Goal: Task Accomplishment & Management: Use online tool/utility

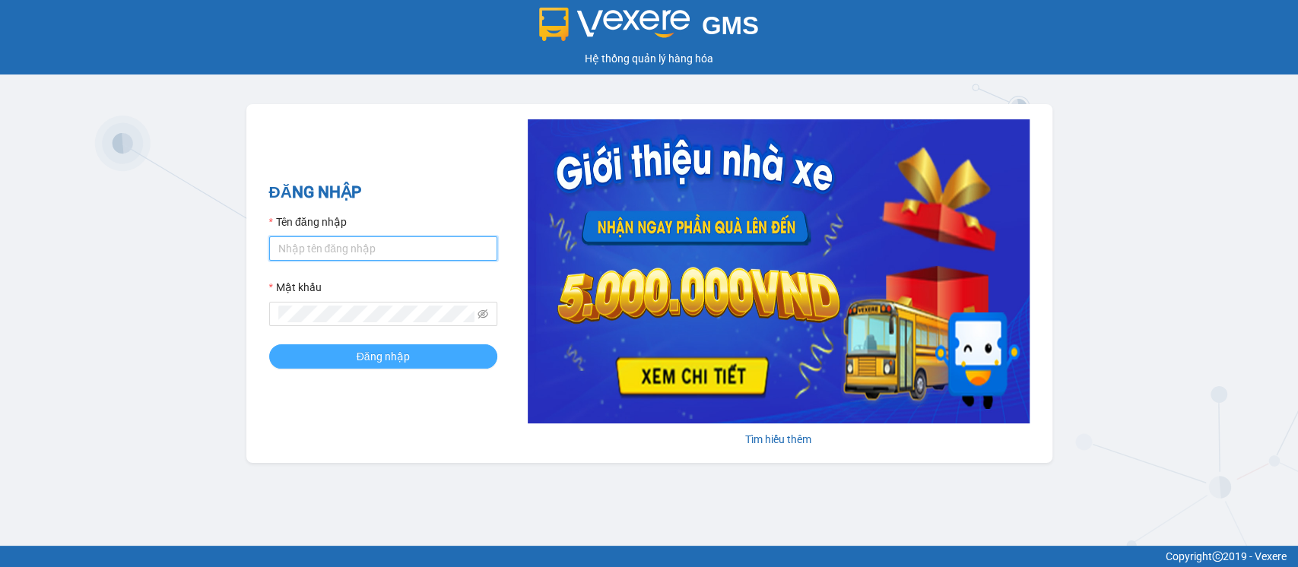
type input "hatv_bvlc.saoviet"
click at [417, 357] on button "Đăng nhập" at bounding box center [383, 356] width 228 height 24
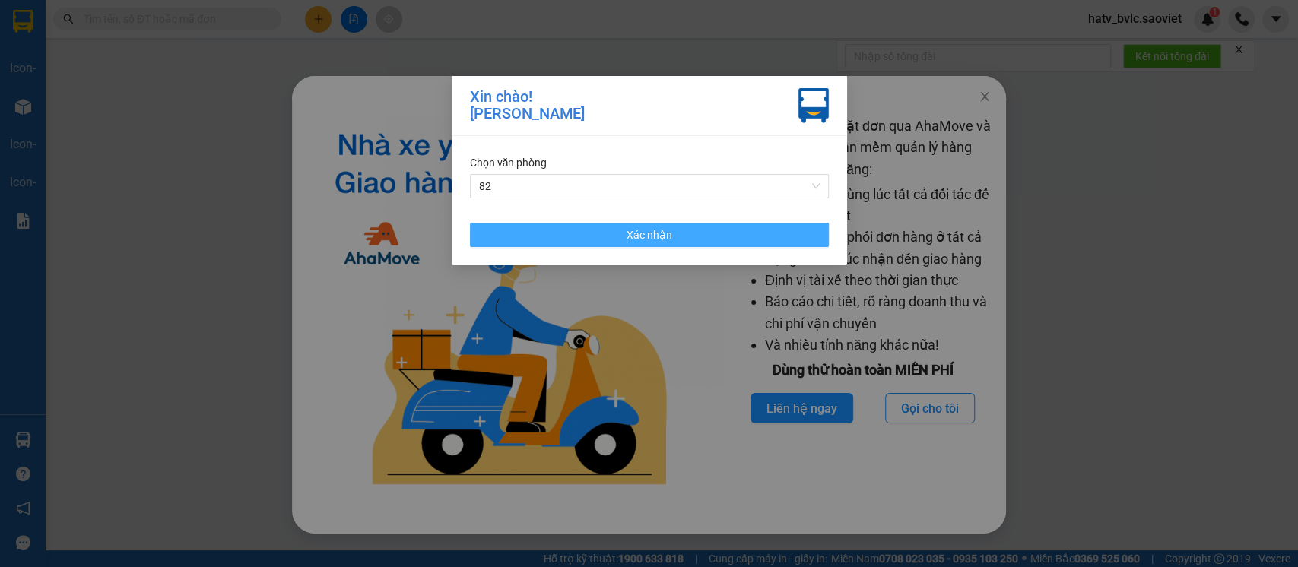
click at [562, 233] on button "Xác nhận" at bounding box center [649, 235] width 359 height 24
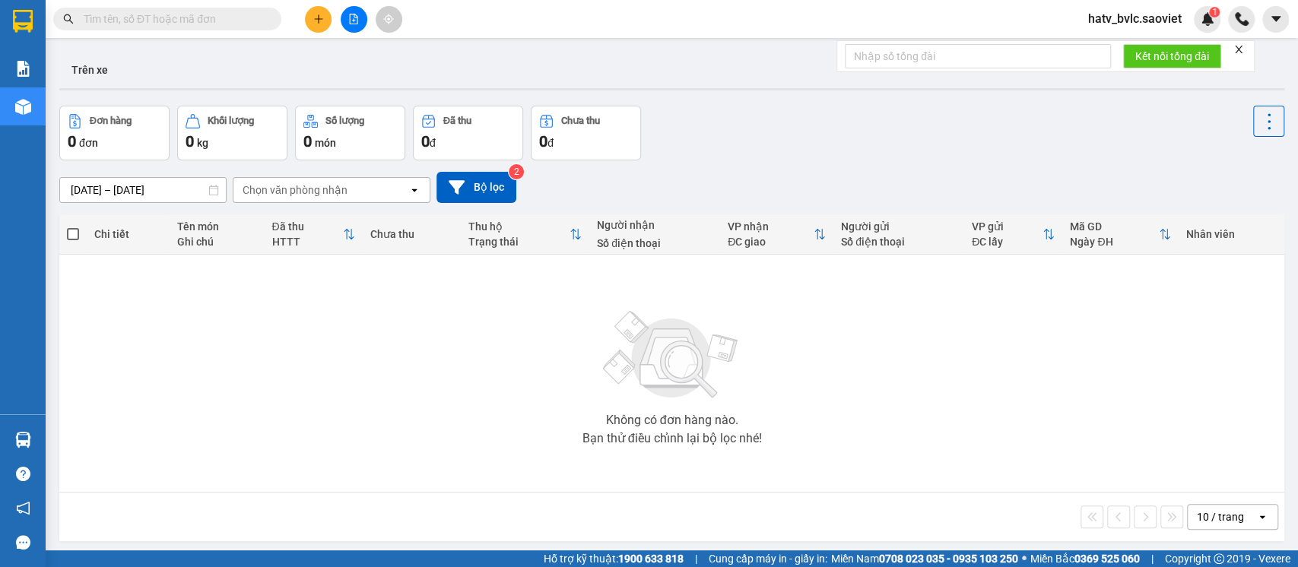
click at [142, 16] on input "text" at bounding box center [173, 19] width 179 height 17
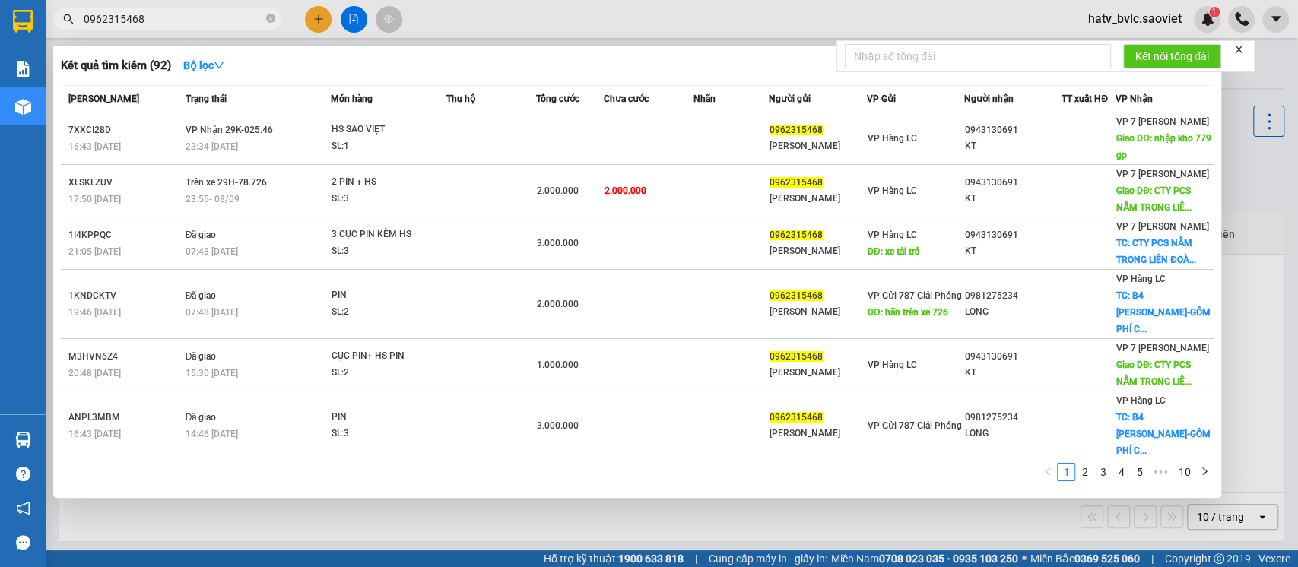
type input "0962315468"
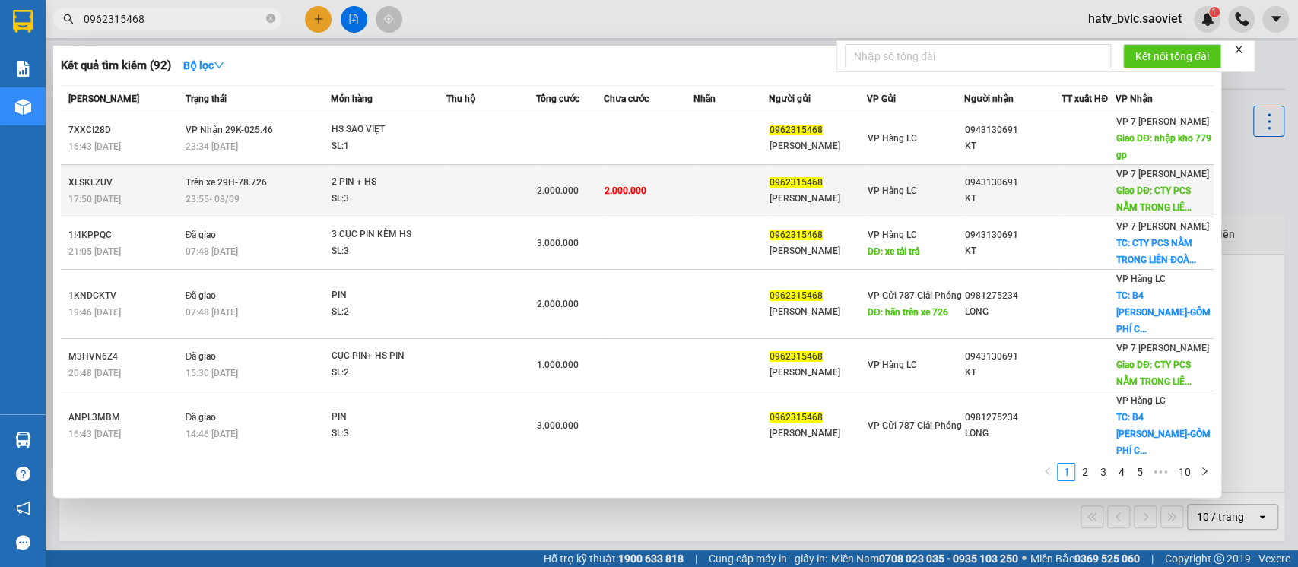
click at [676, 202] on td "2.000.000" at bounding box center [649, 191] width 90 height 52
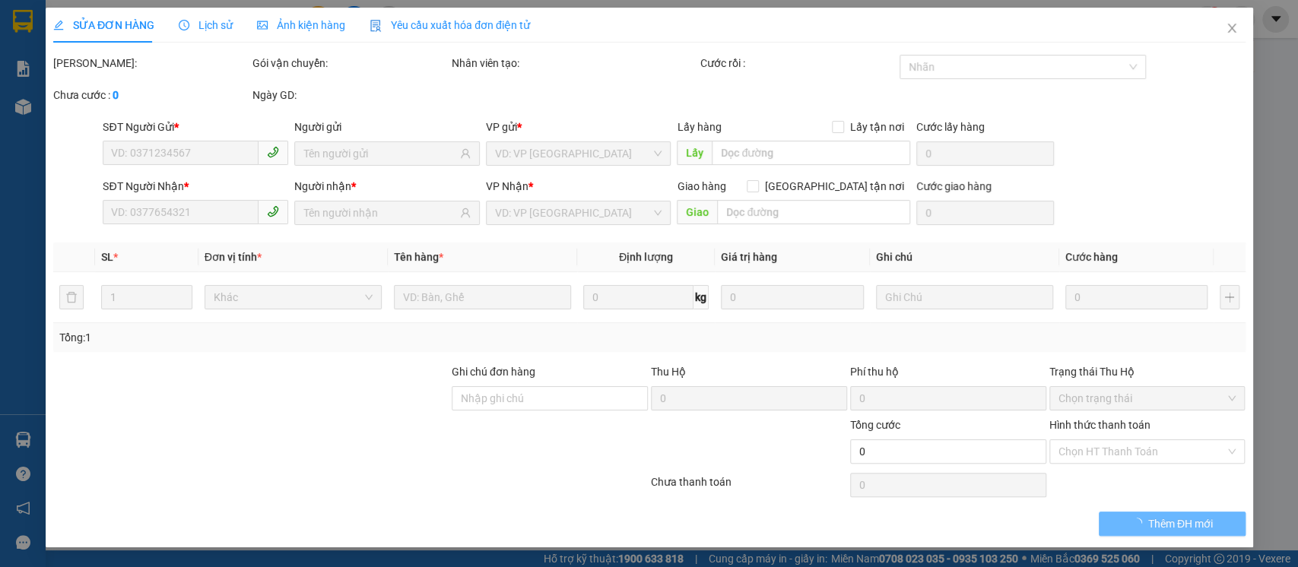
type input "0962315468"
type input "[PERSON_NAME]"
type input "0943130691"
type input "KT"
type input "CTY PCS NẰM TRONG LIÊN ĐOÀN BÓNG ĐÁ VIỆT NAM ĐƯỜNG [PERSON_NAME] [GEOGRAPHIC_DA…"
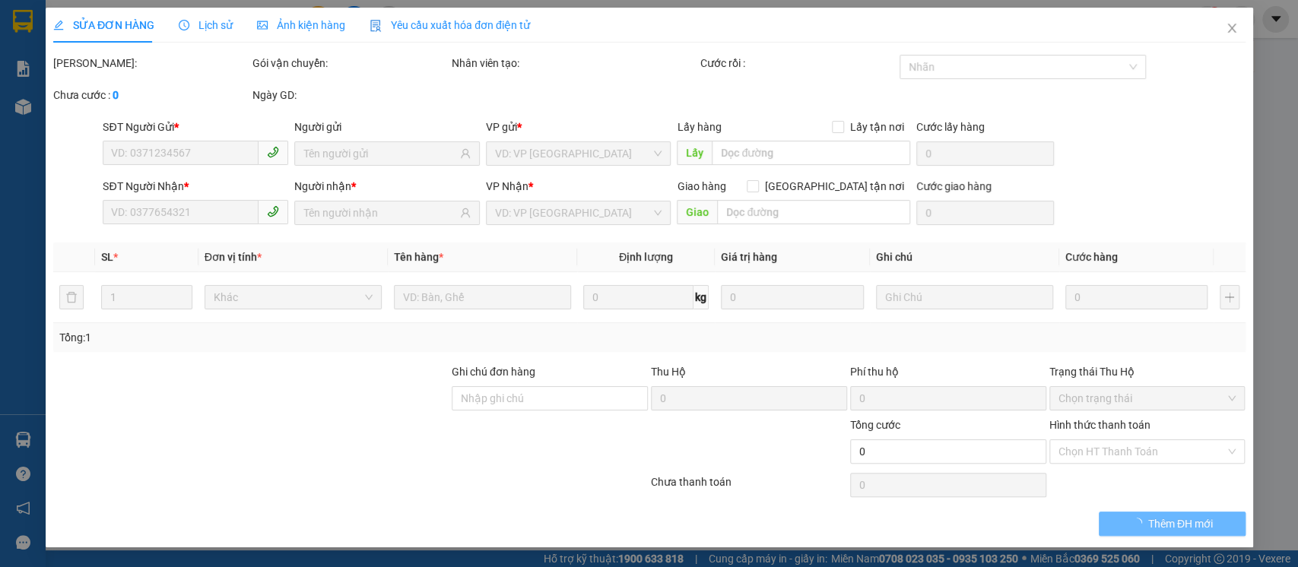
type input "1.000.000"
type input "2.000.000"
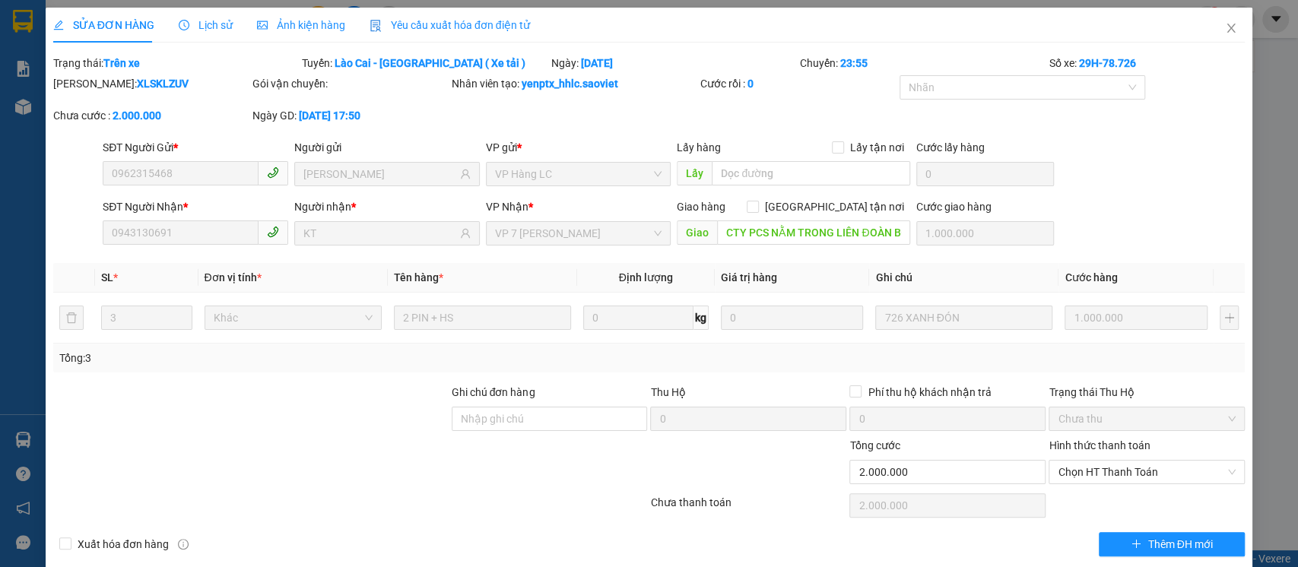
click at [201, 21] on span "Lịch sử" at bounding box center [206, 25] width 54 height 12
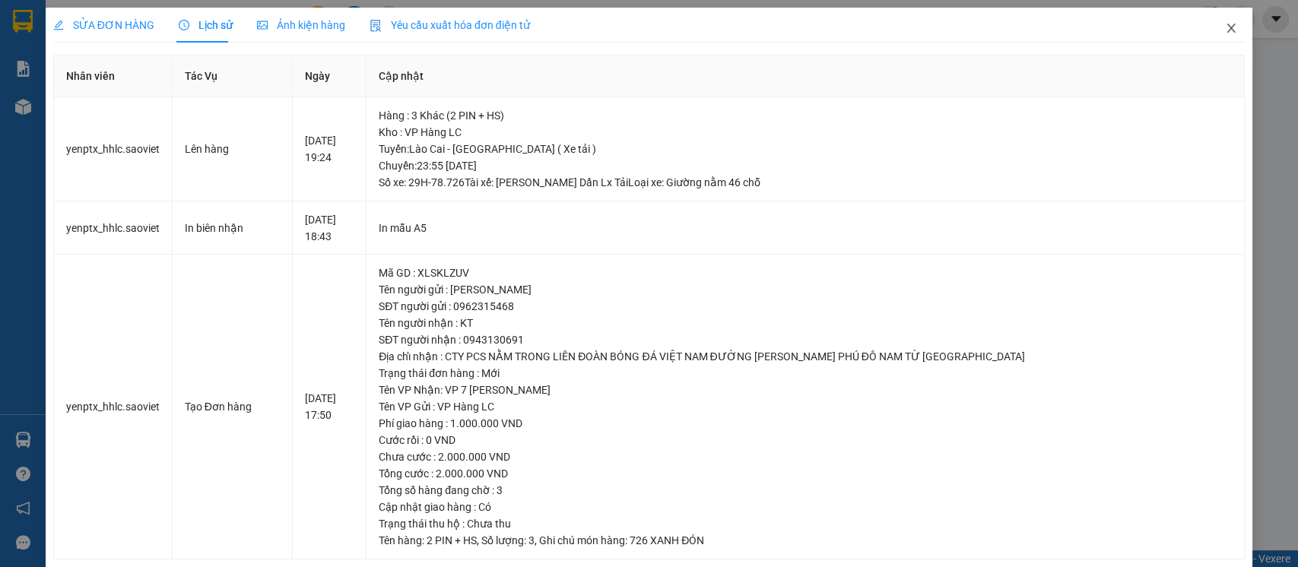
click at [1225, 27] on icon "close" at bounding box center [1231, 28] width 12 height 12
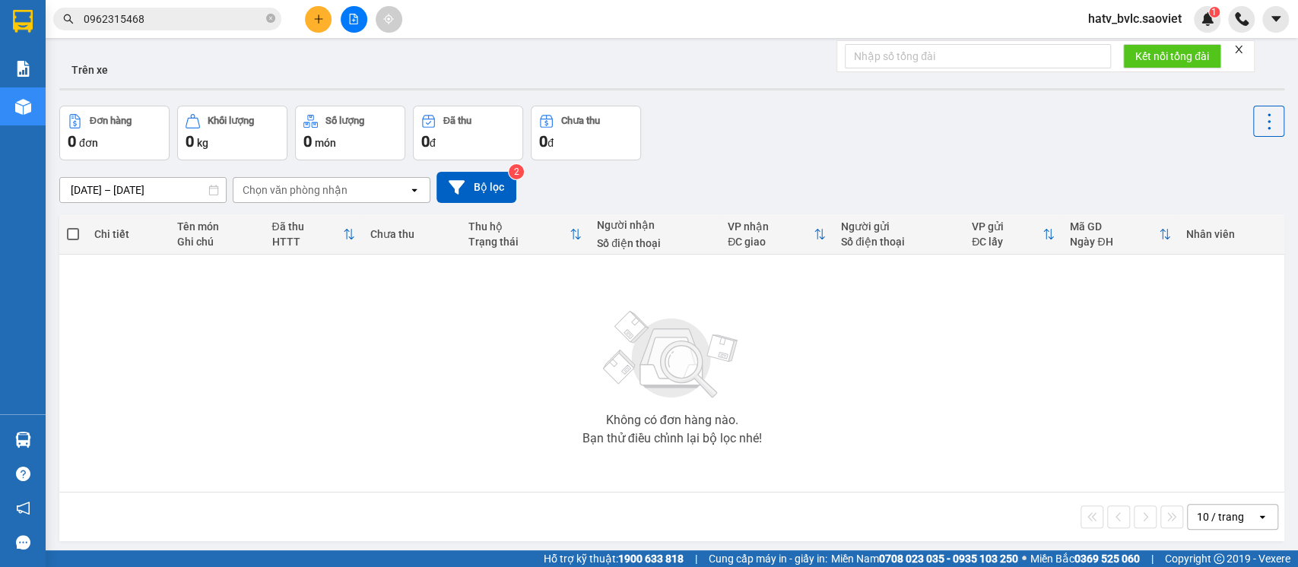
click at [220, 21] on input "0962315468" at bounding box center [173, 19] width 179 height 17
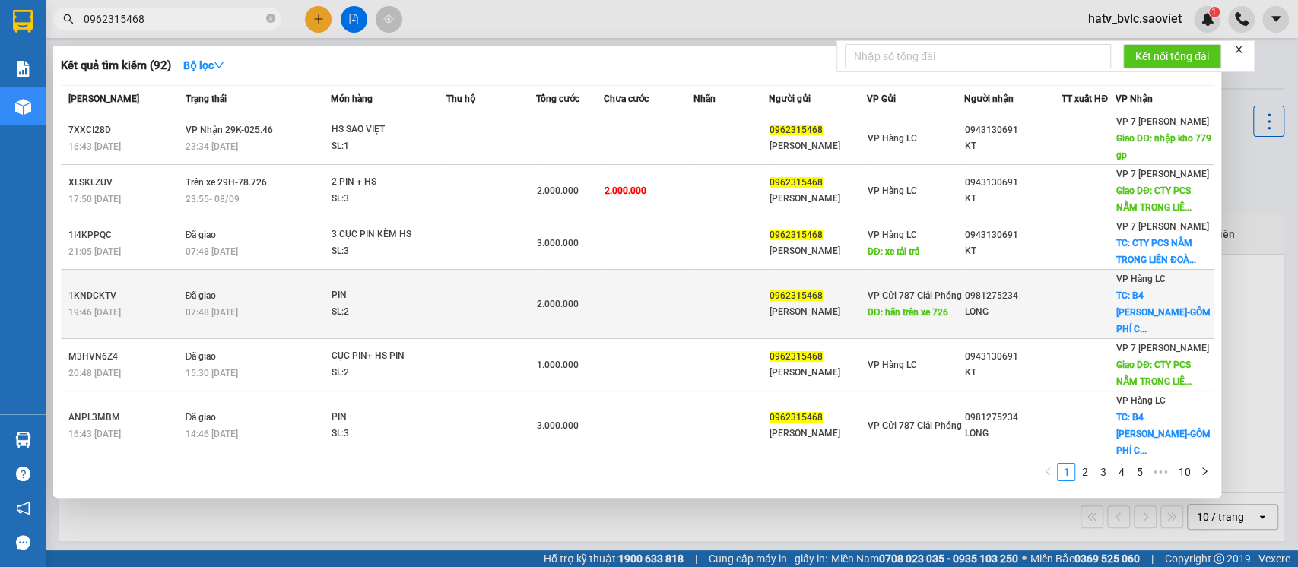
click at [432, 304] on div "SL: 2" at bounding box center [388, 312] width 114 height 17
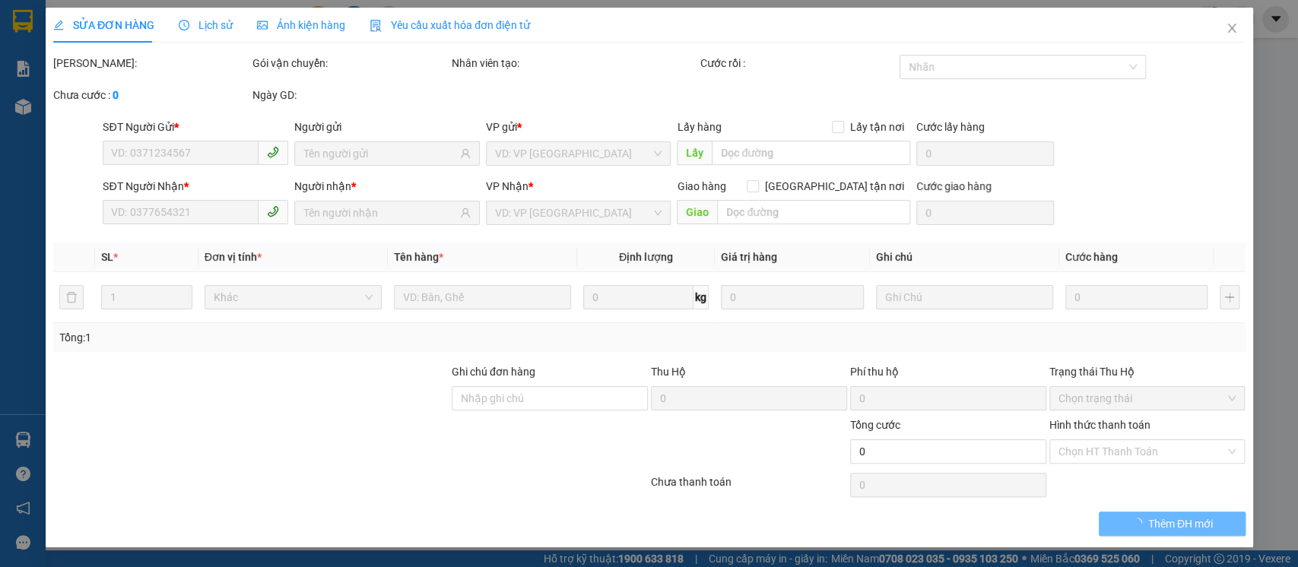
type input "0962315468"
type input "NGÂN KHÁNH"
type input "hãn trên xe 726"
type input "0981275234"
type input "LONG"
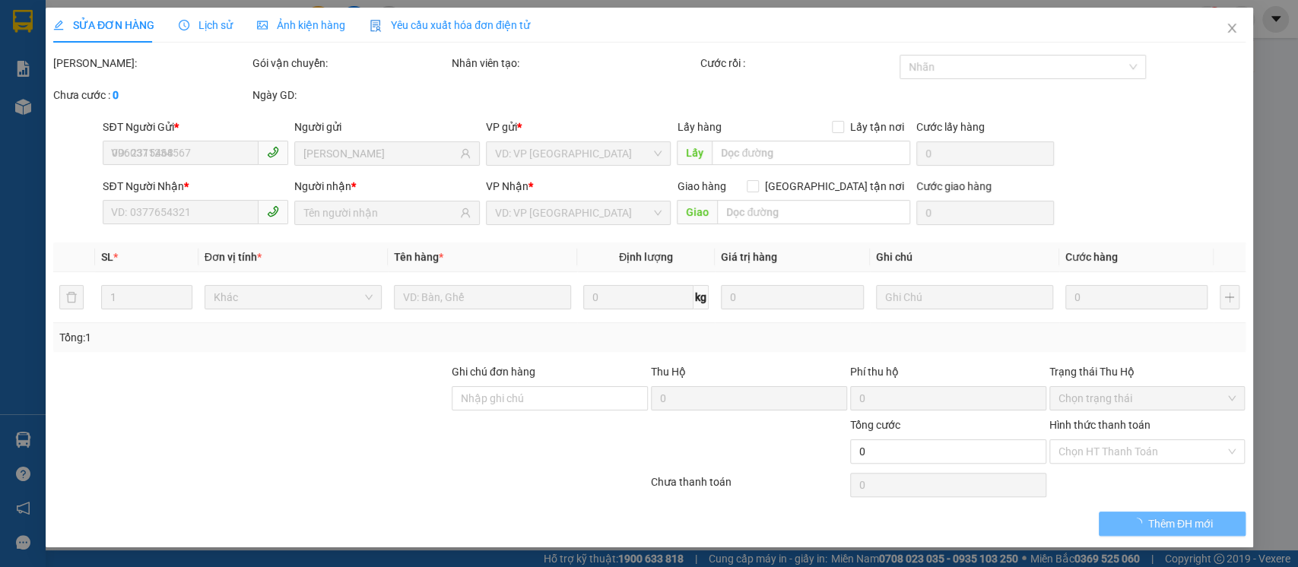
checkbox input "true"
type input "B4 TRẦN HƯNG ĐẠO-GỒM PHÍ CTN"
type input "2.000.000"
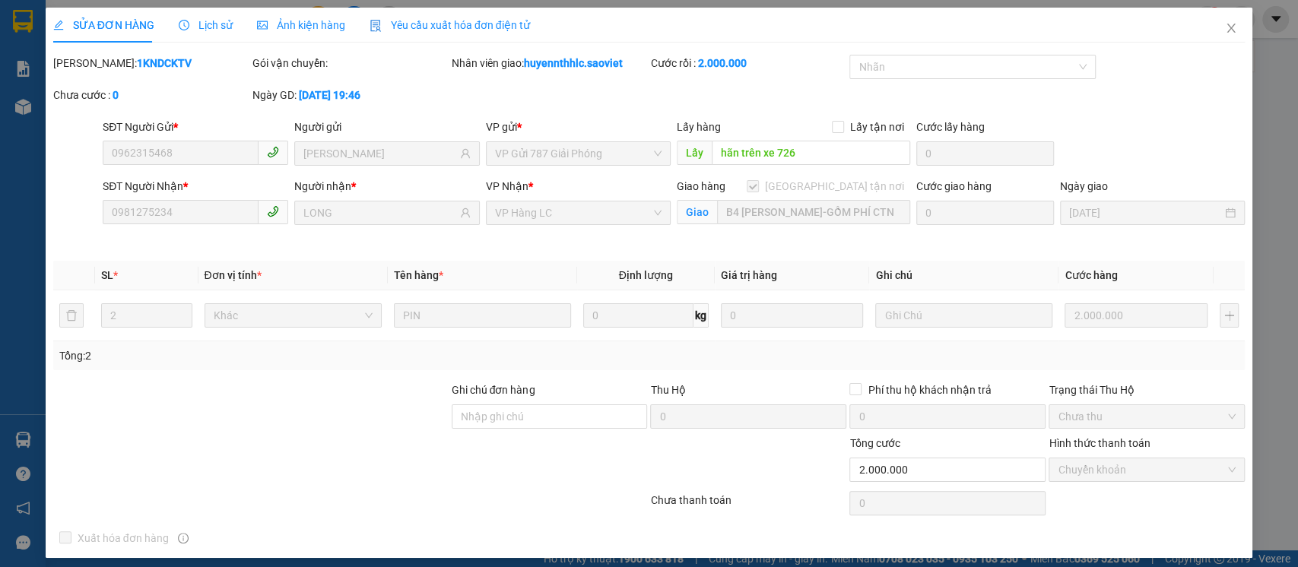
click at [193, 22] on span "Lịch sử" at bounding box center [206, 25] width 54 height 12
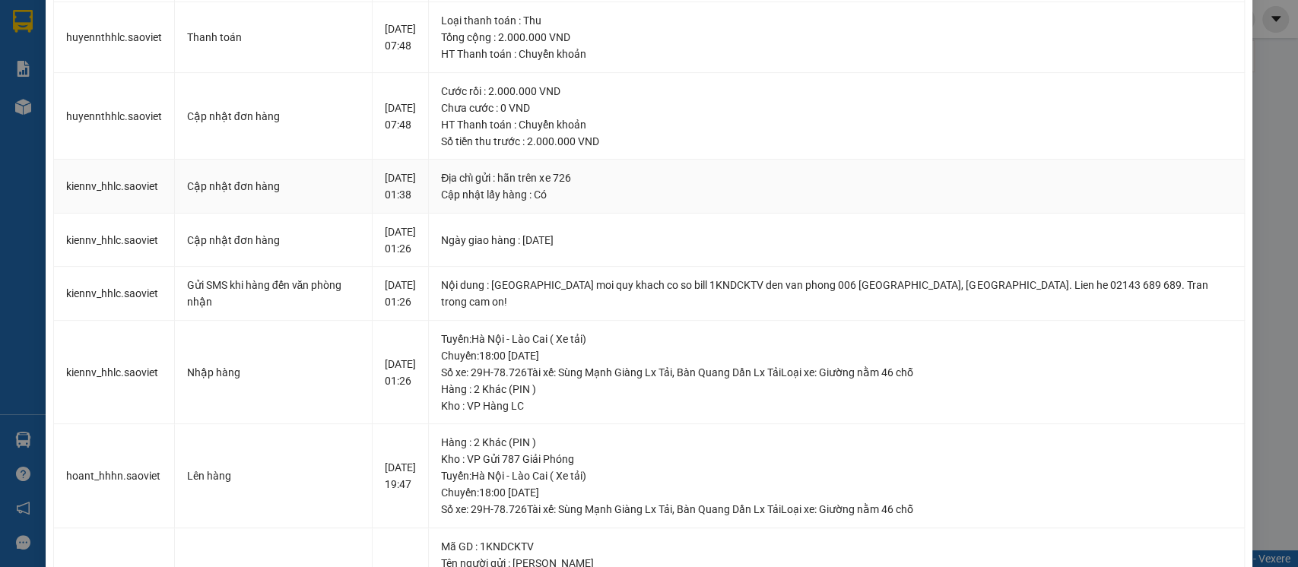
scroll to position [304, 0]
